Goal: Share content

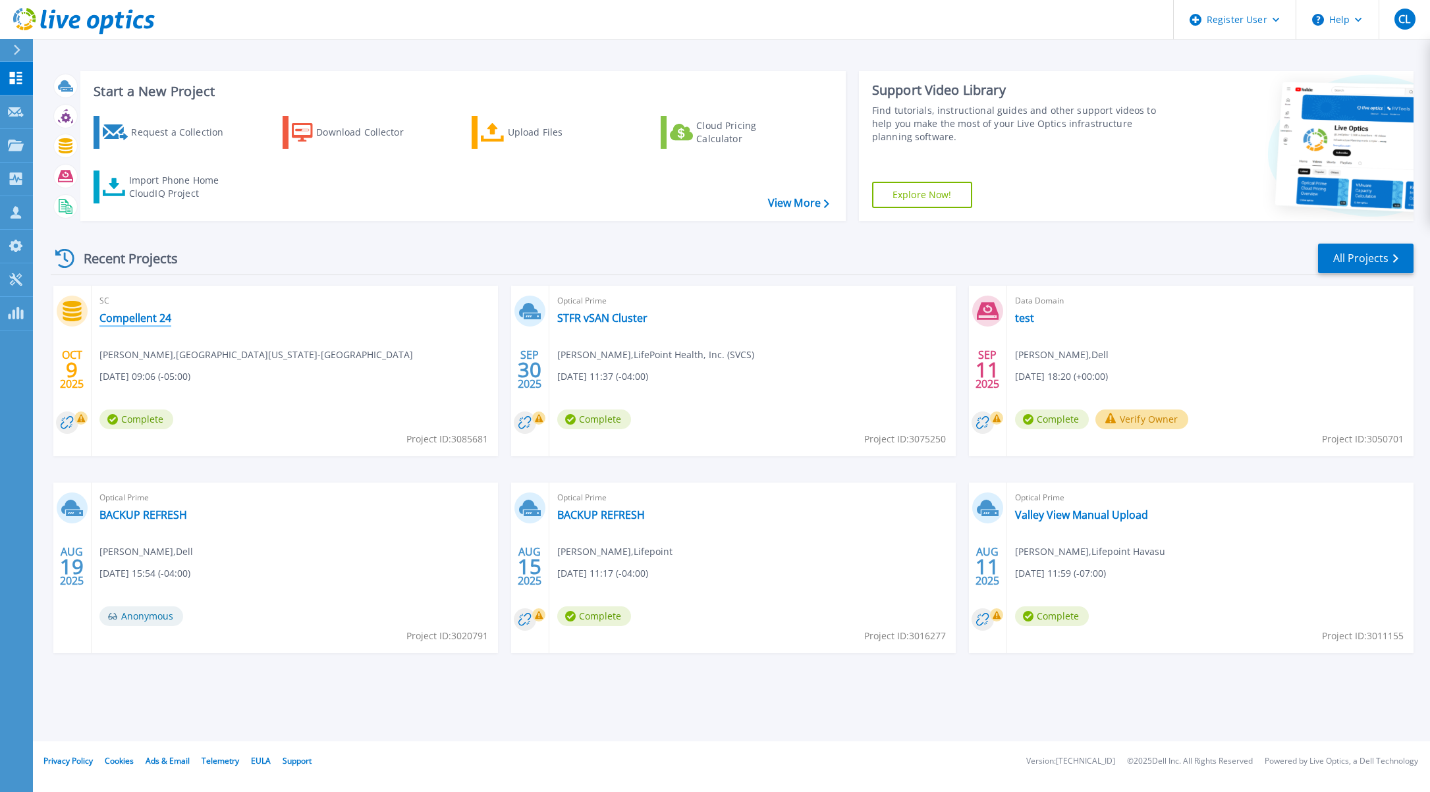
click at [151, 317] on link "Compellent 24" at bounding box center [135, 318] width 72 height 13
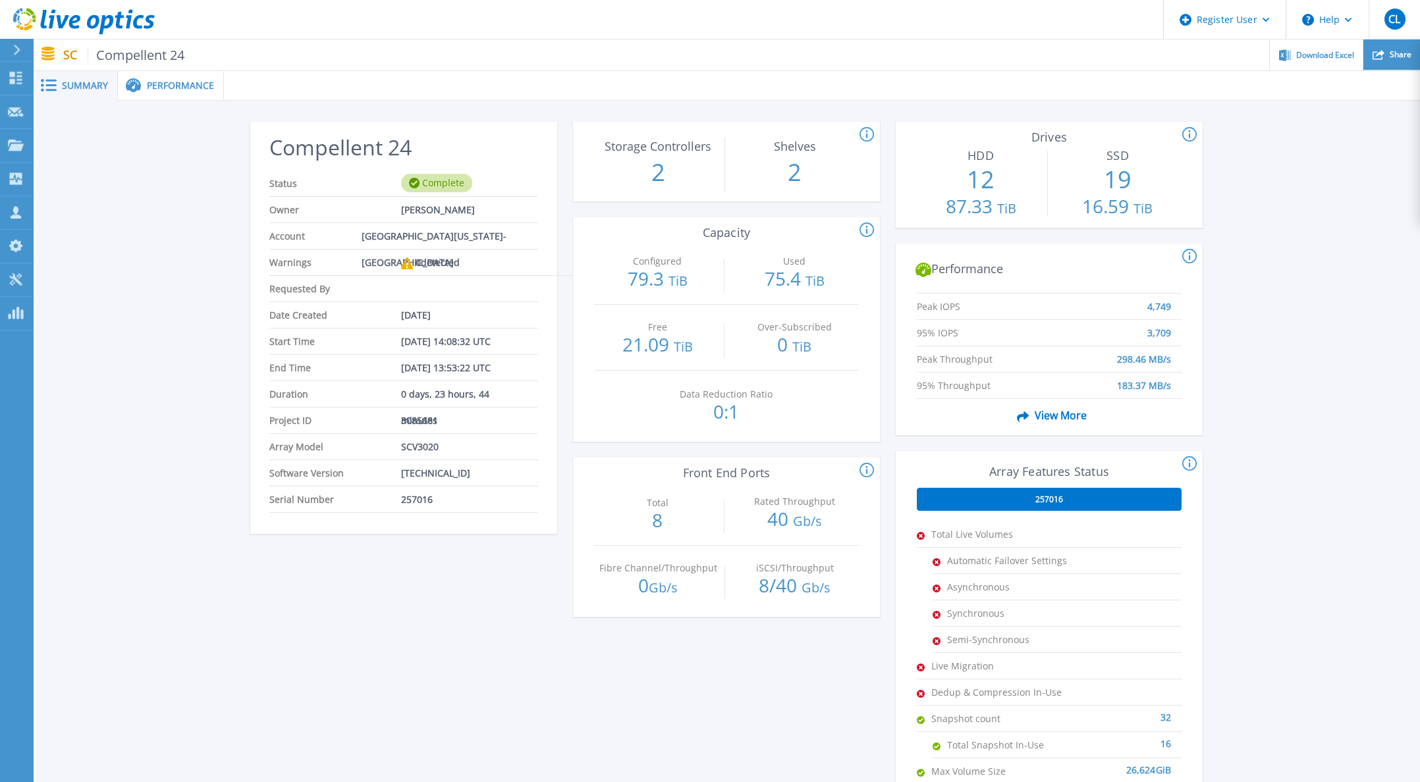
click at [1392, 51] on span "Share" at bounding box center [1401, 55] width 22 height 8
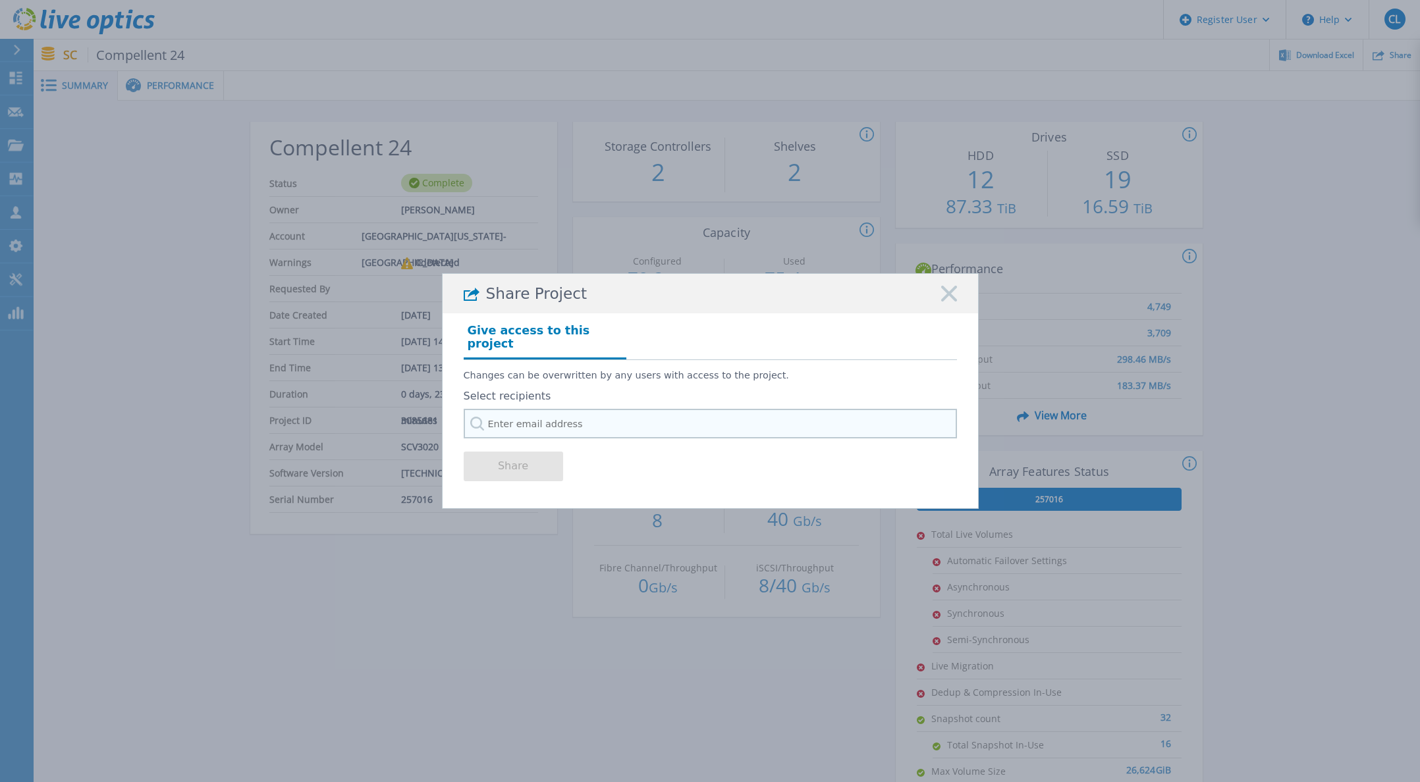
click at [506, 421] on input "text" at bounding box center [710, 424] width 493 height 30
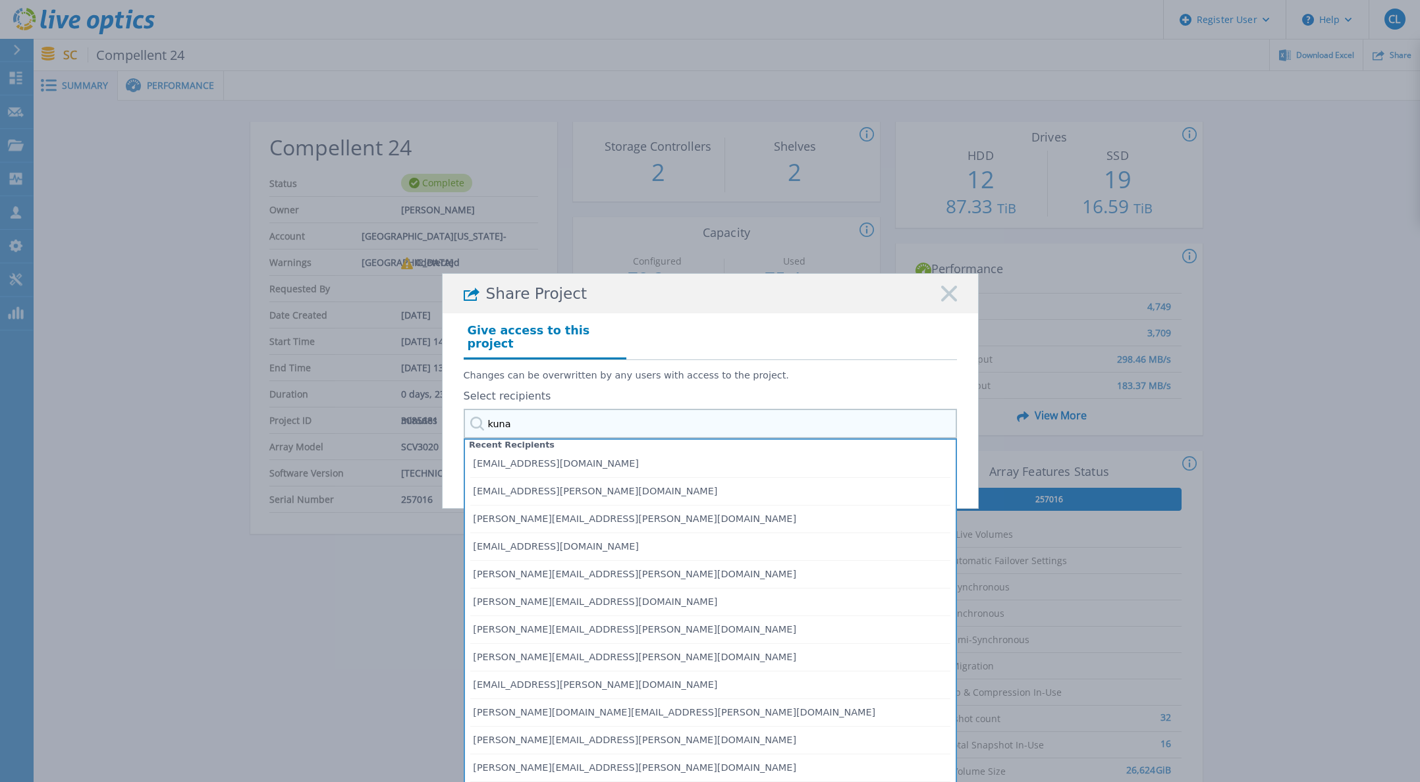
type input "kunal"
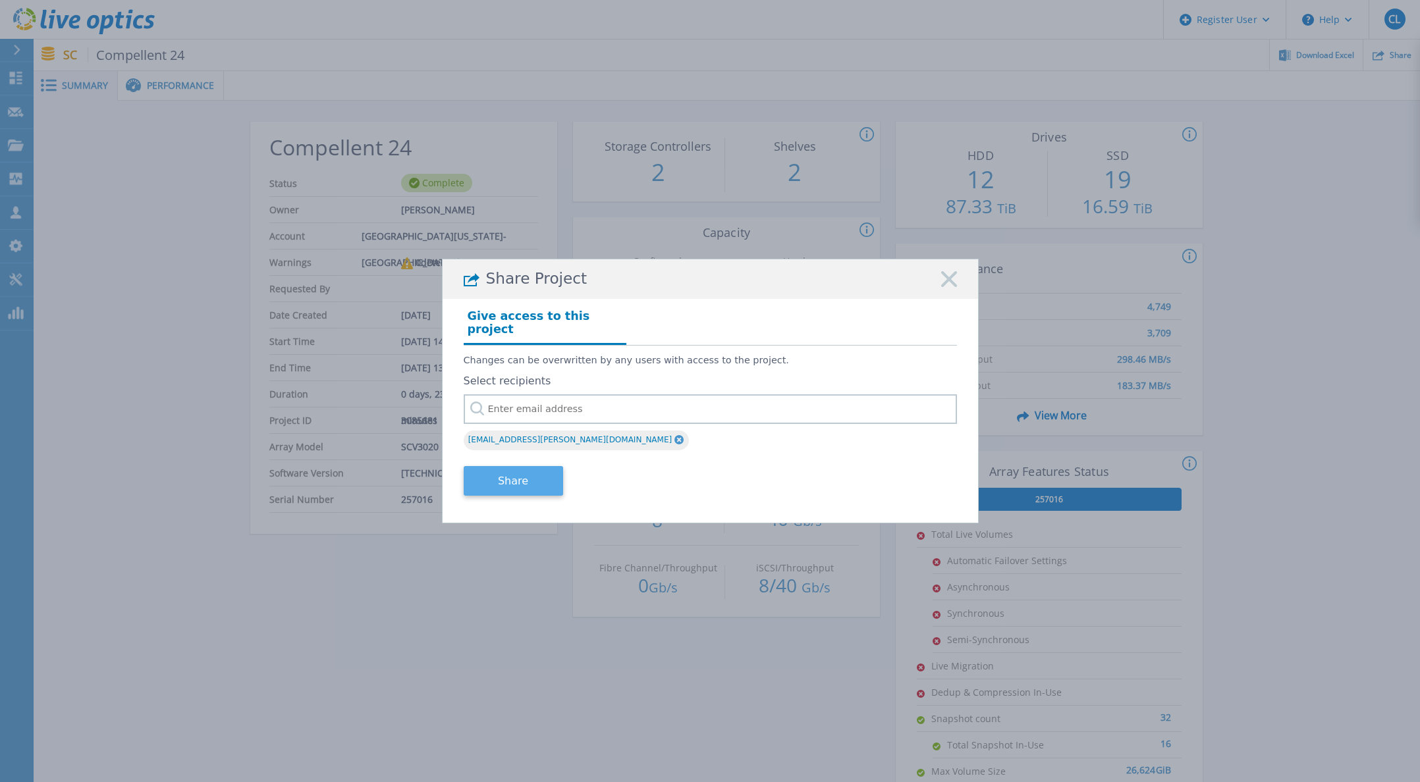
click at [523, 474] on button "Share" at bounding box center [513, 481] width 99 height 30
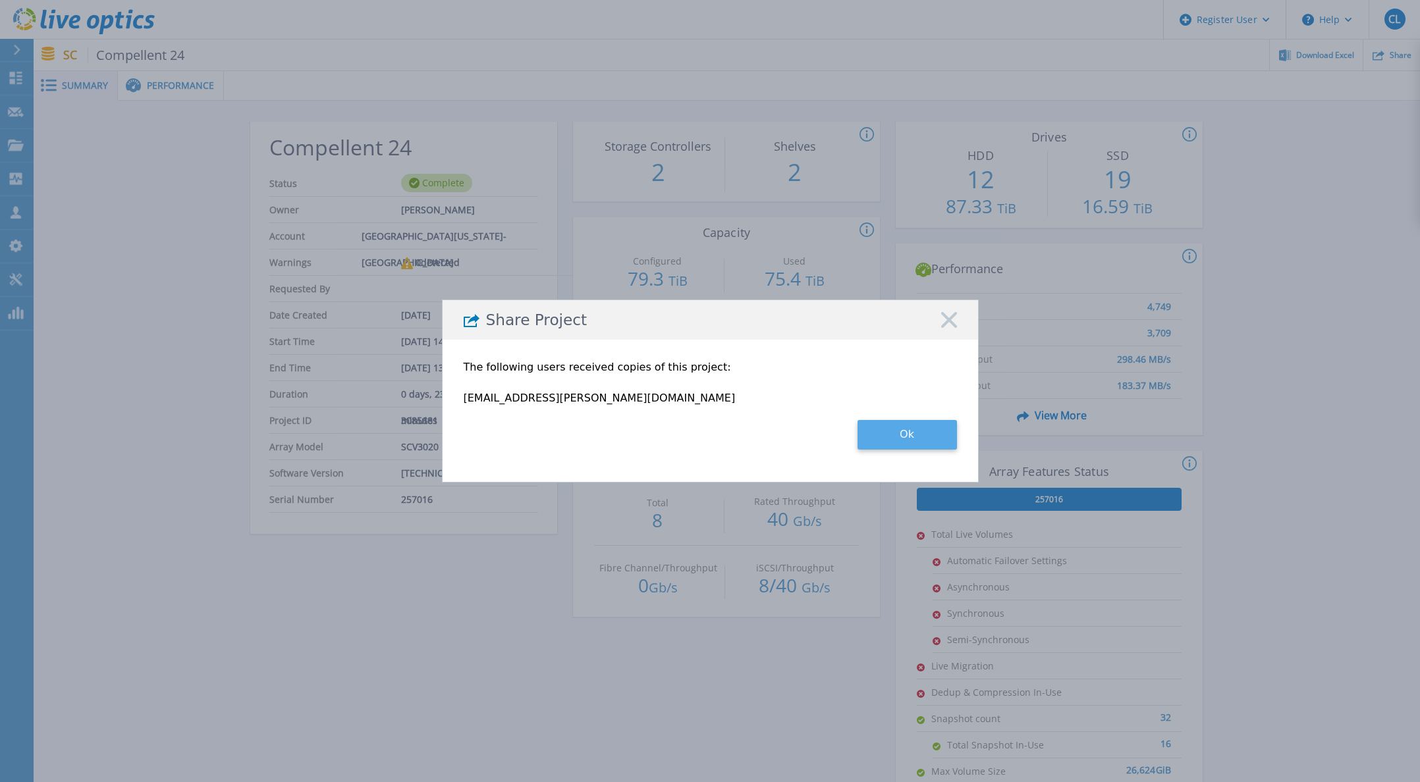
click at [905, 432] on button "Ok" at bounding box center [906, 435] width 99 height 30
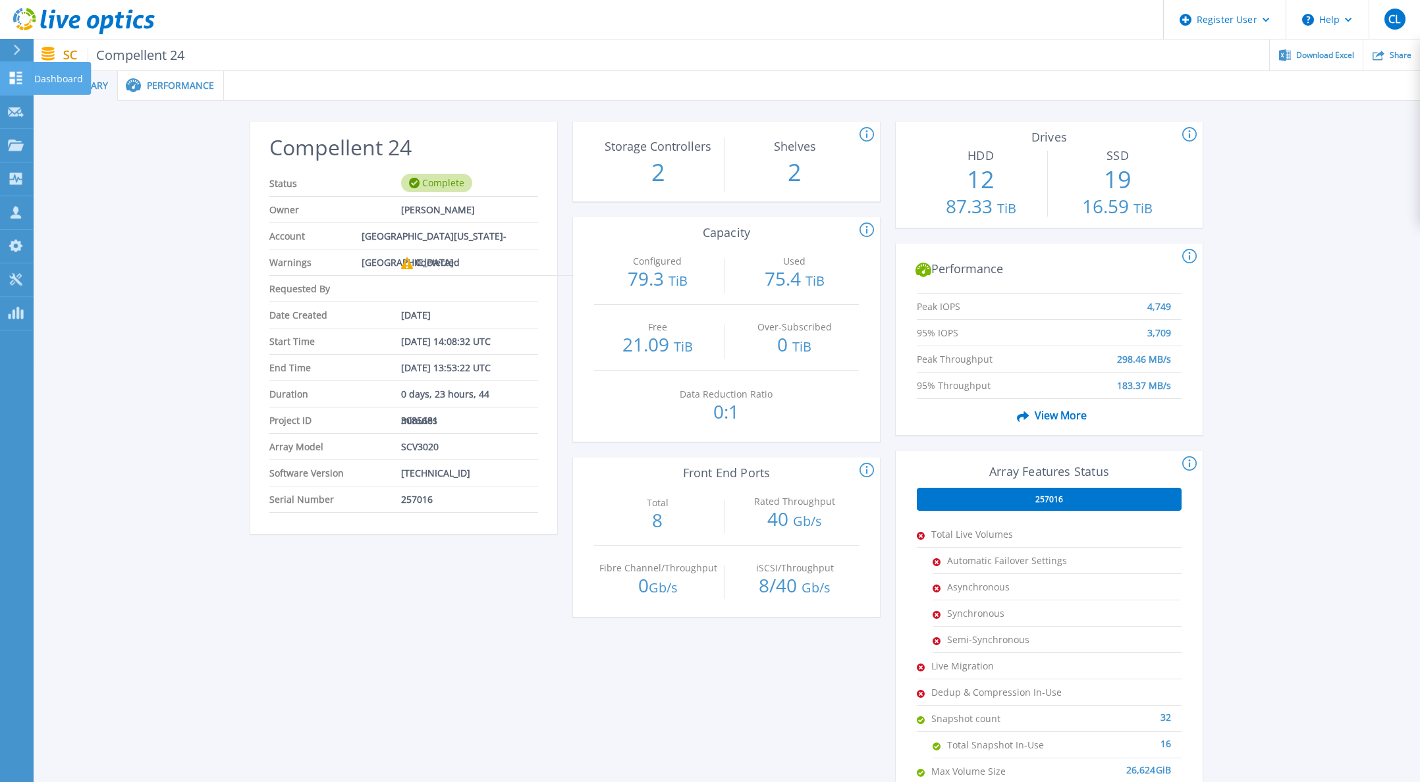
click at [22, 74] on icon at bounding box center [16, 78] width 16 height 13
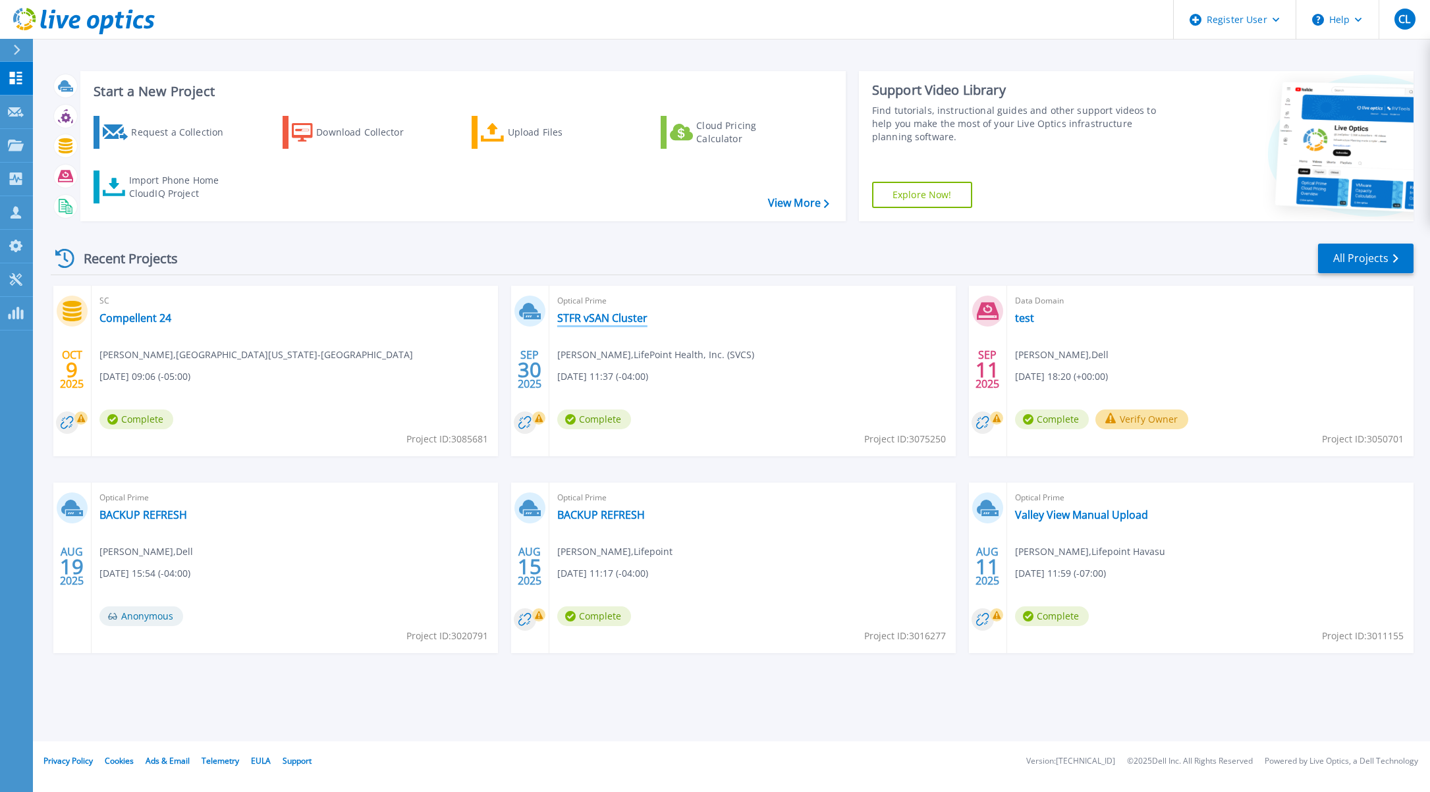
click at [610, 319] on link "STFR vSAN Cluster" at bounding box center [602, 318] width 90 height 13
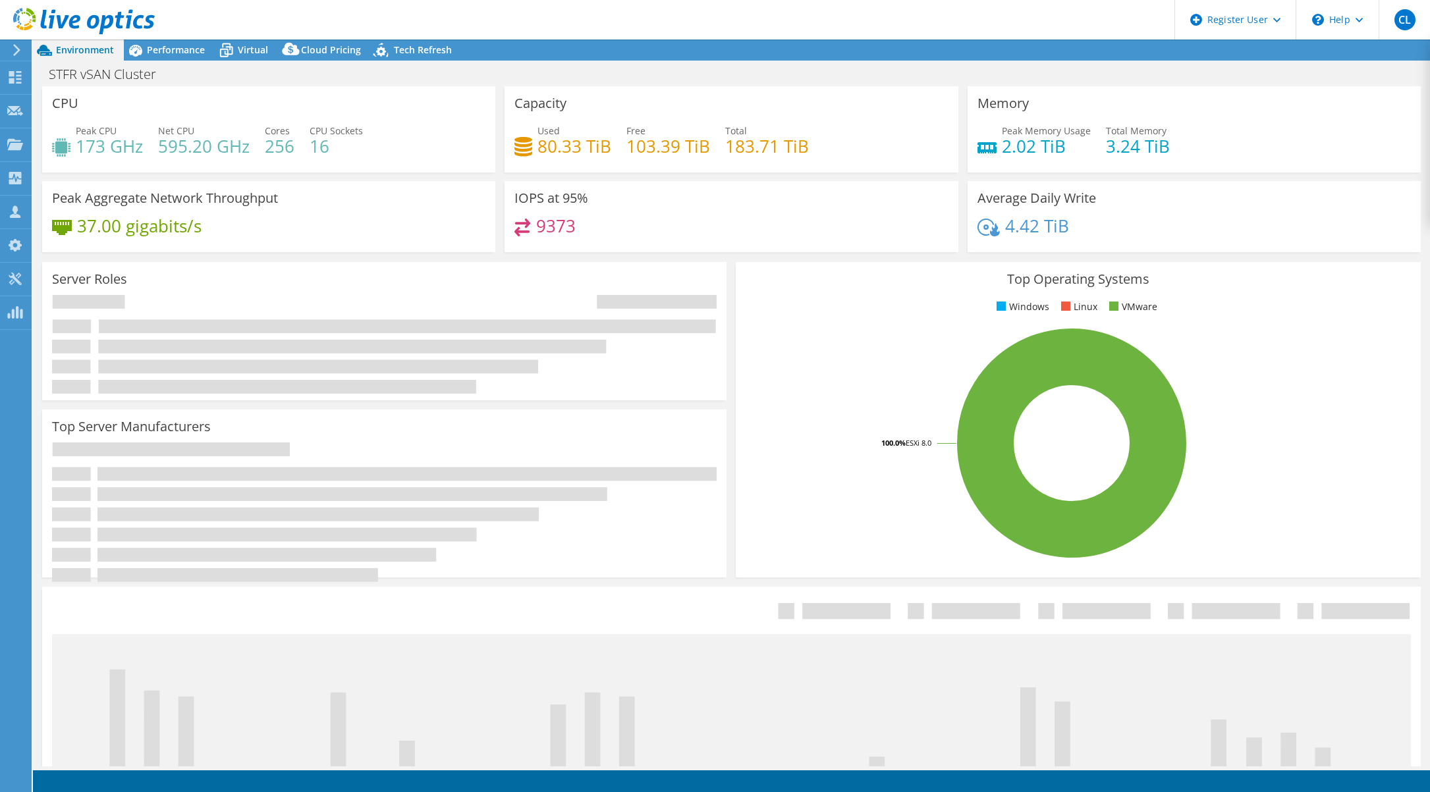
select select "USD"
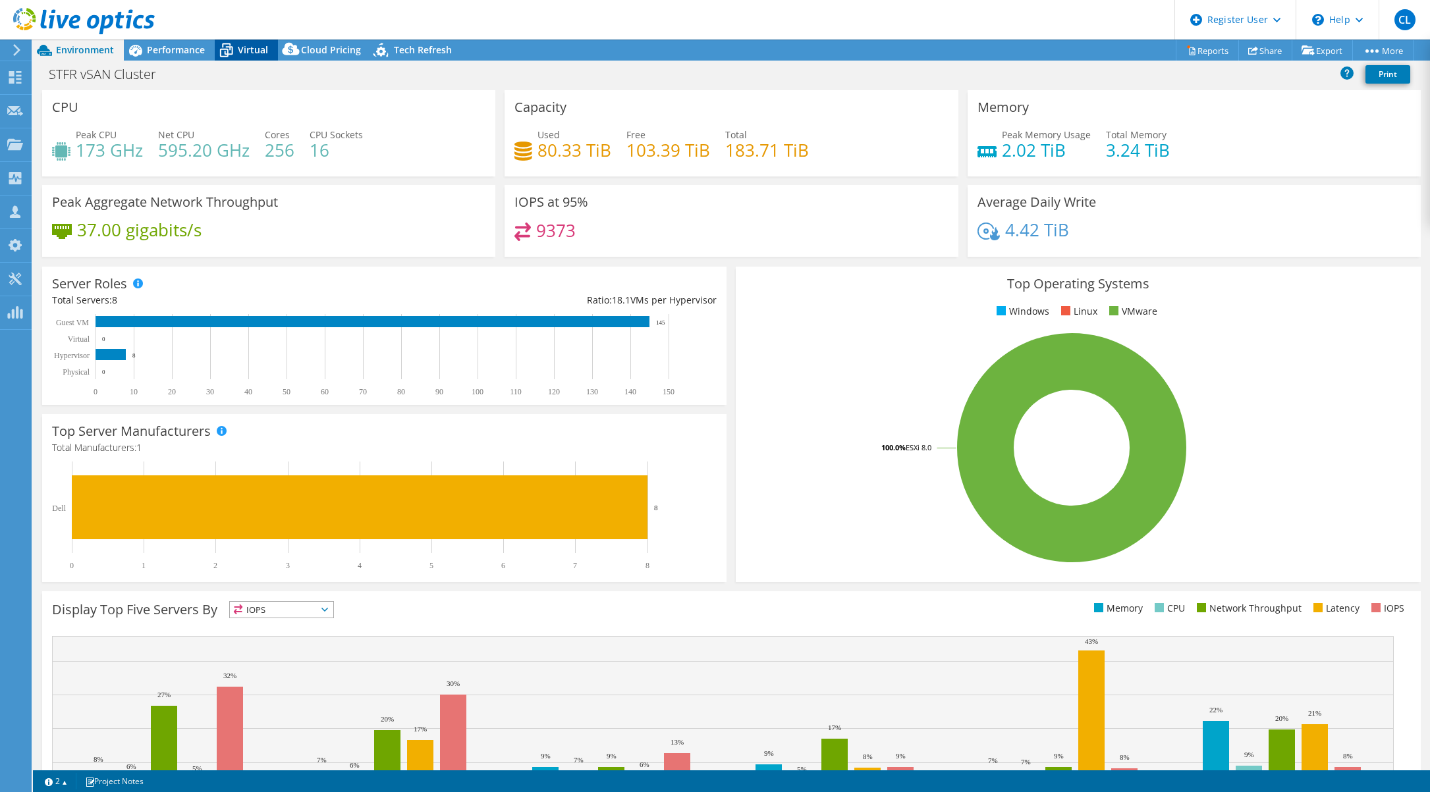
click at [247, 50] on span "Virtual" at bounding box center [253, 49] width 30 height 13
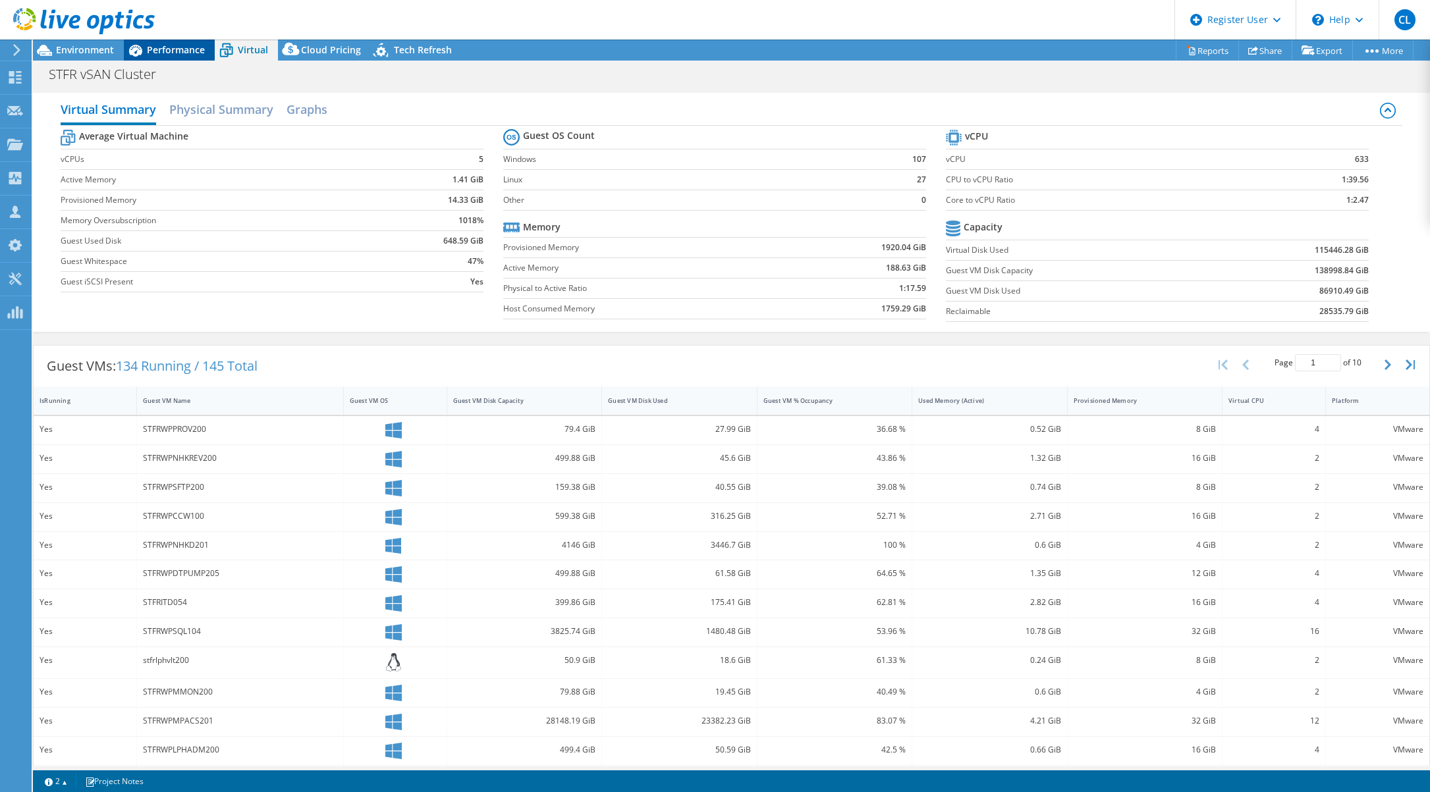
click at [168, 47] on span "Performance" at bounding box center [176, 49] width 58 height 13
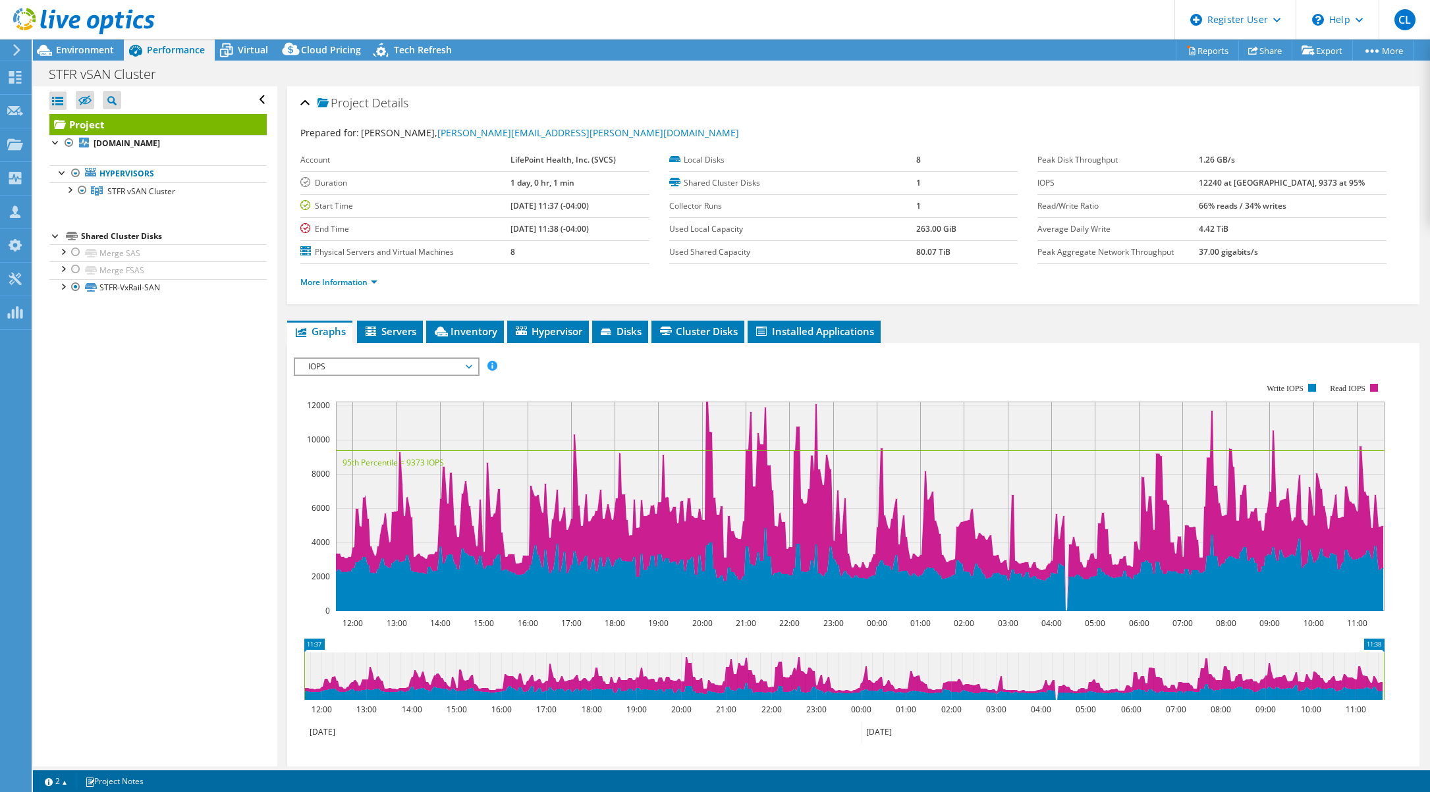
click at [364, 370] on span "IOPS" at bounding box center [386, 367] width 169 height 16
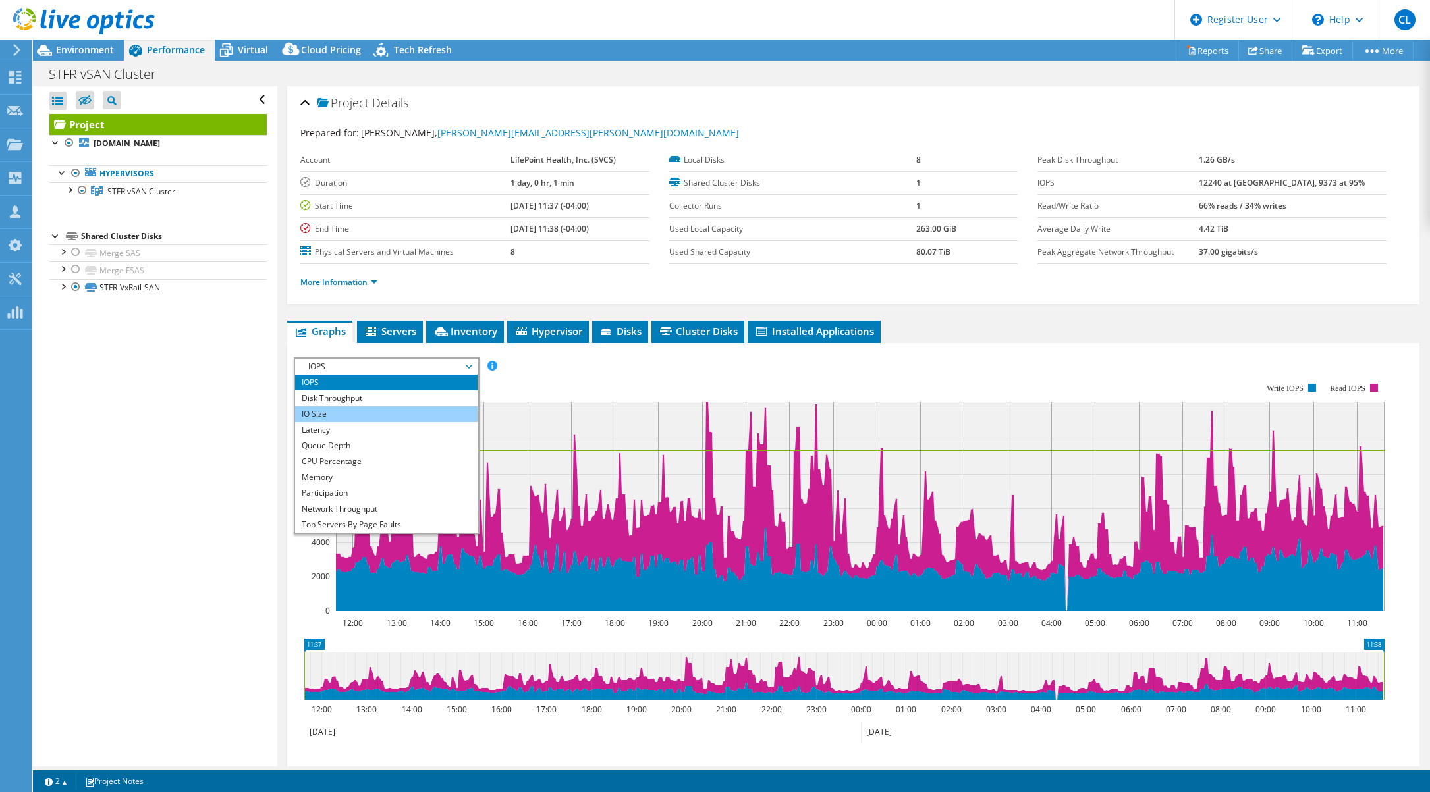
click at [341, 416] on li "IO Size" at bounding box center [386, 414] width 182 height 16
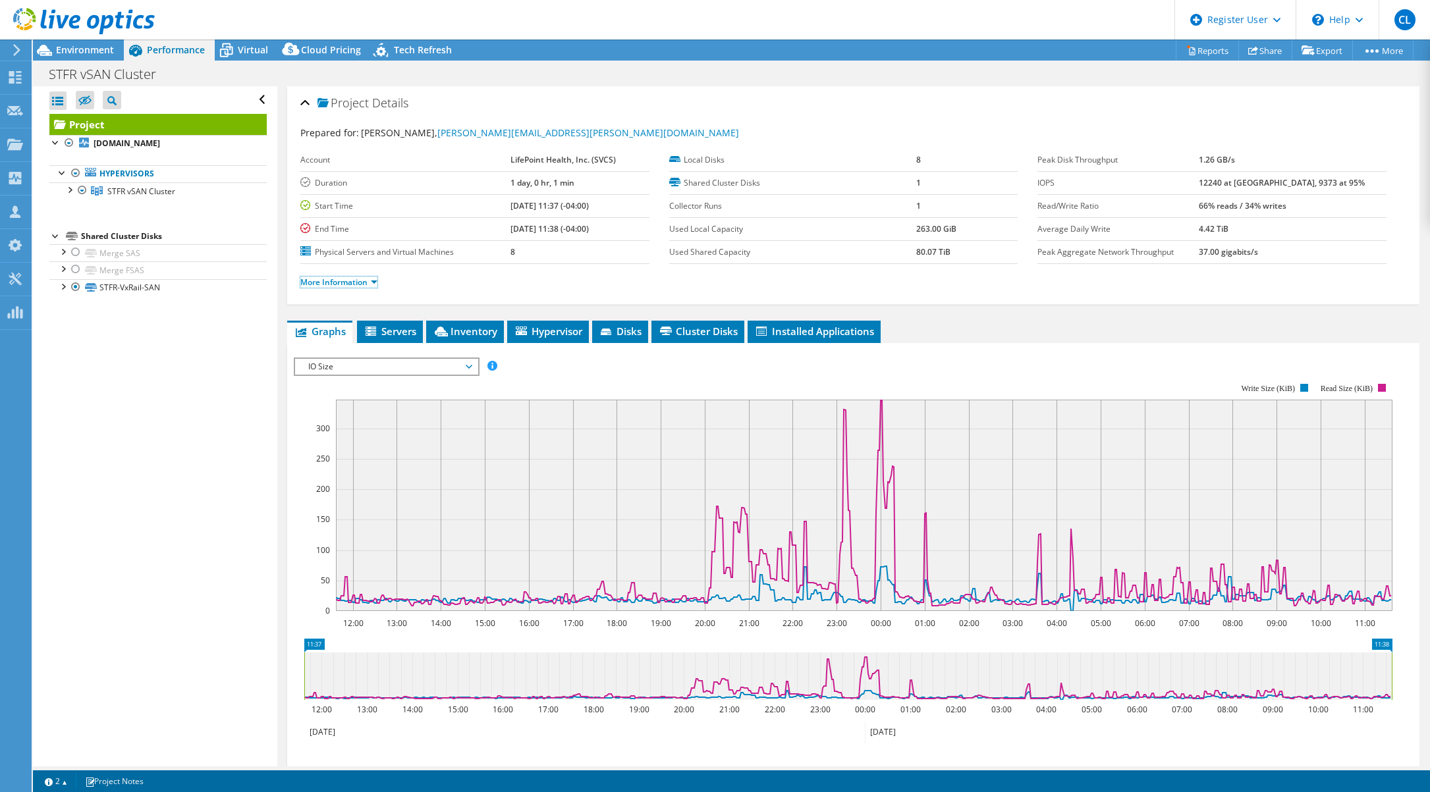
drag, startPoint x: 335, startPoint y: 280, endPoint x: 387, endPoint y: 285, distance: 51.6
click at [335, 280] on link "More Information" at bounding box center [338, 282] width 77 height 11
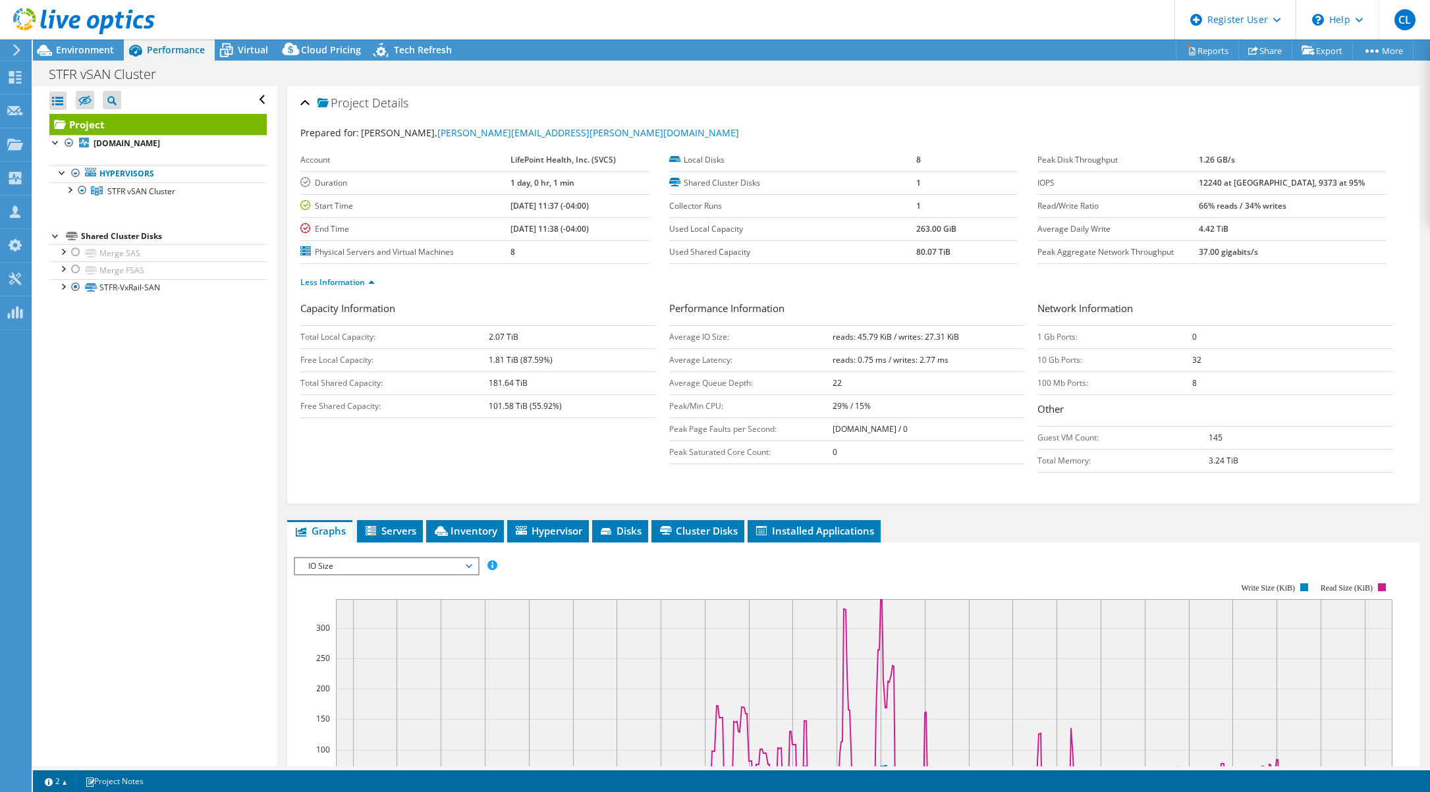
click at [462, 468] on div "Capacity Information Total Local Capacity: 2.07 TiB Free Local Capacity: 1.81 T…" at bounding box center [853, 390] width 1106 height 178
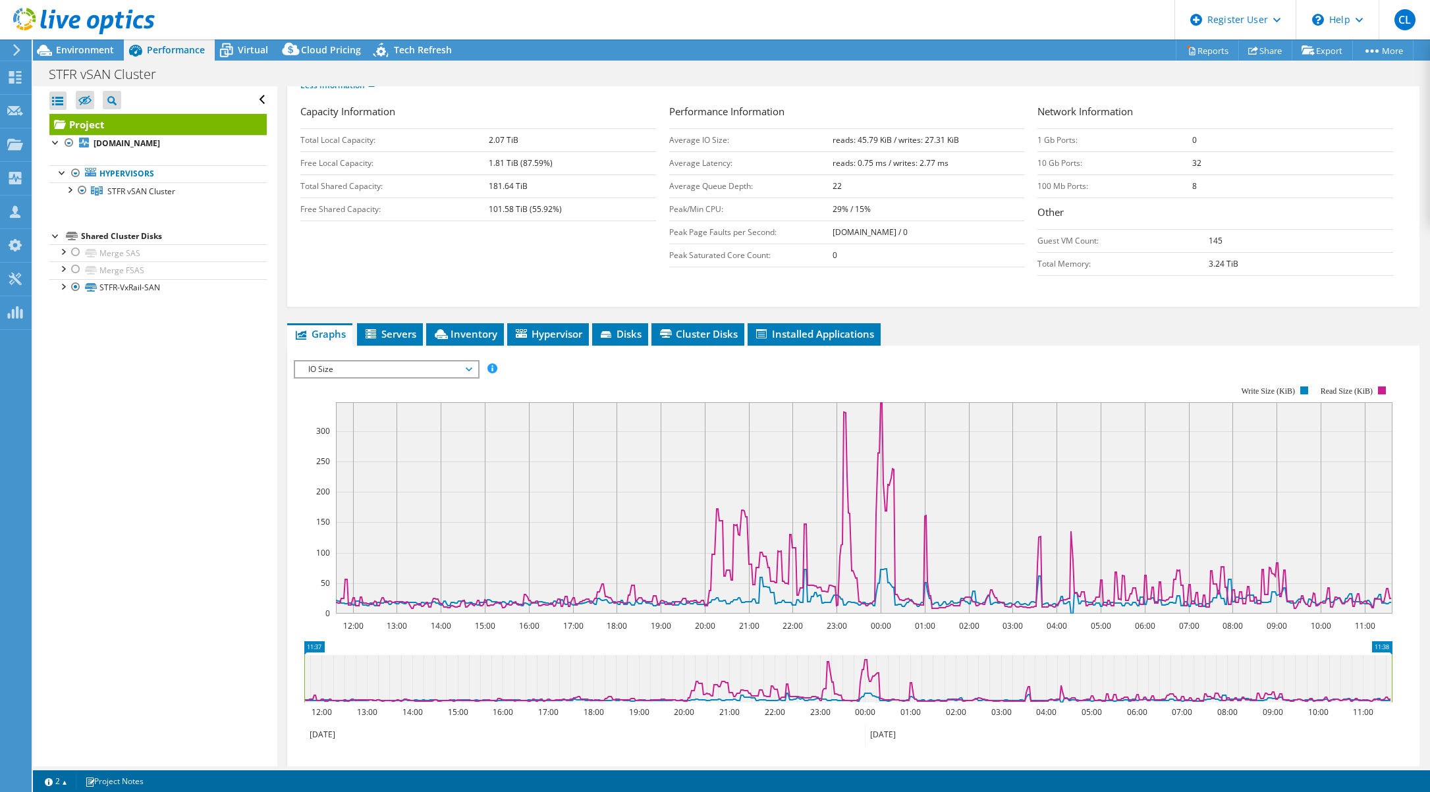
scroll to position [198, 0]
